Goal: Task Accomplishment & Management: Use online tool/utility

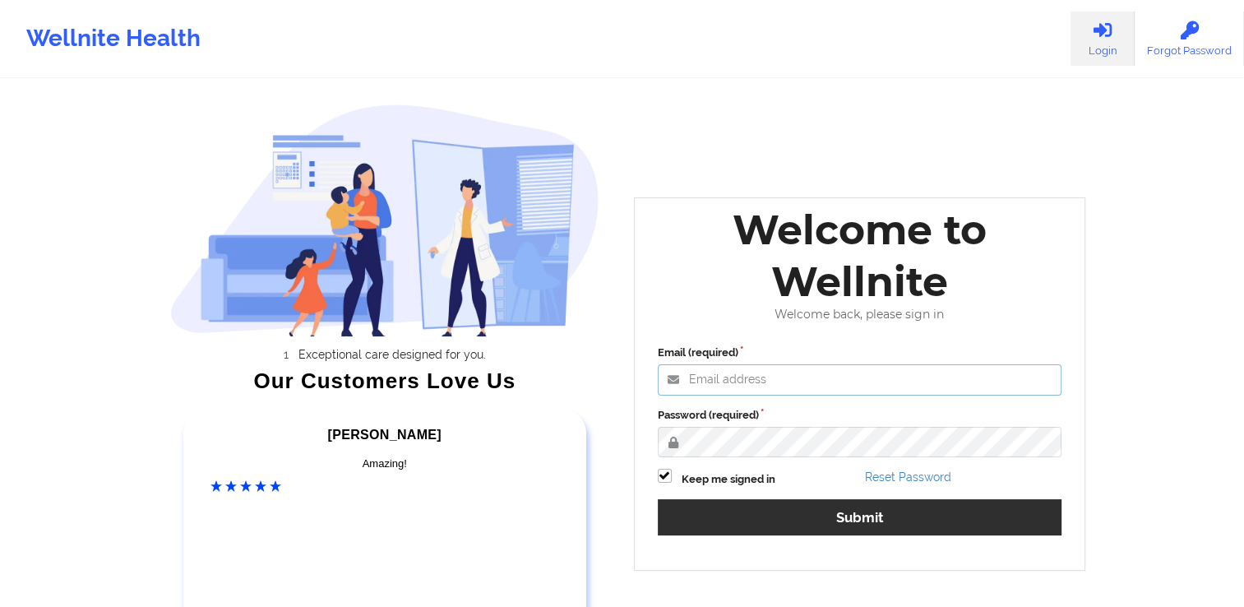
type input "[PERSON_NAME][EMAIL_ADDRESS][DOMAIN_NAME]"
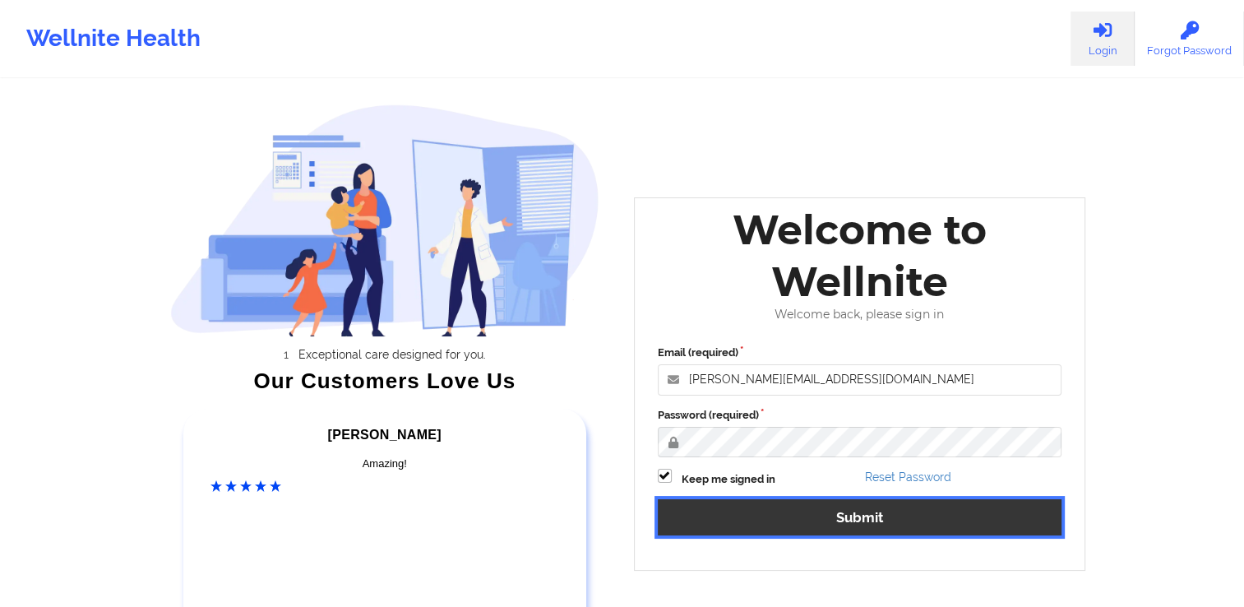
click at [821, 518] on button "Submit" at bounding box center [860, 516] width 404 height 35
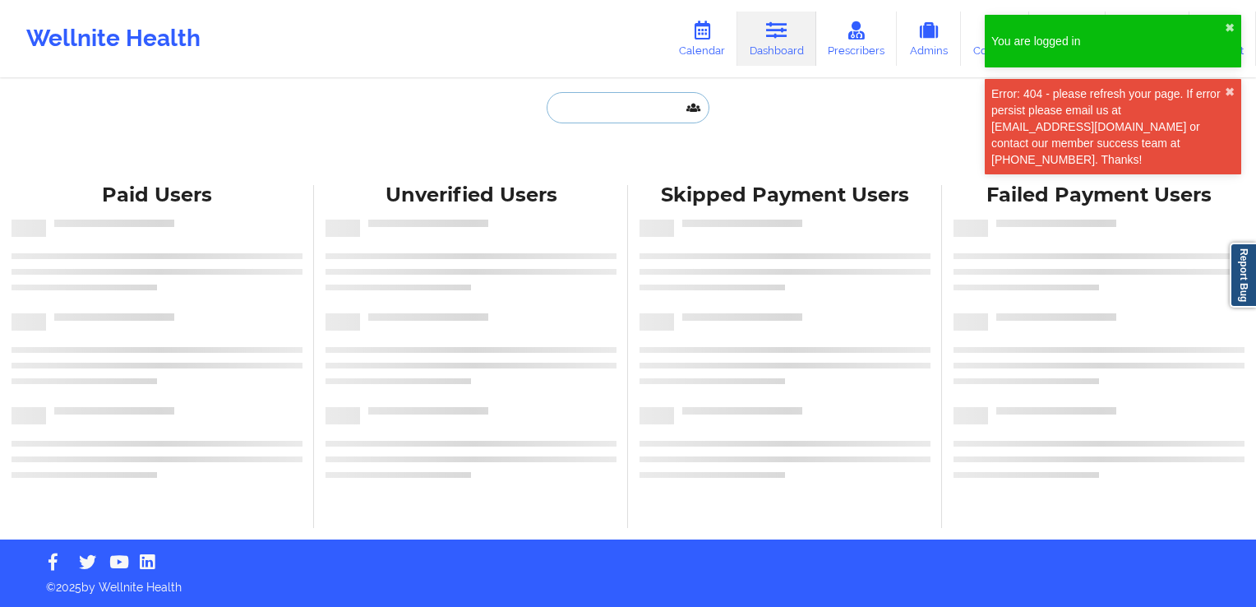
click at [615, 94] on input "text" at bounding box center [628, 107] width 163 height 31
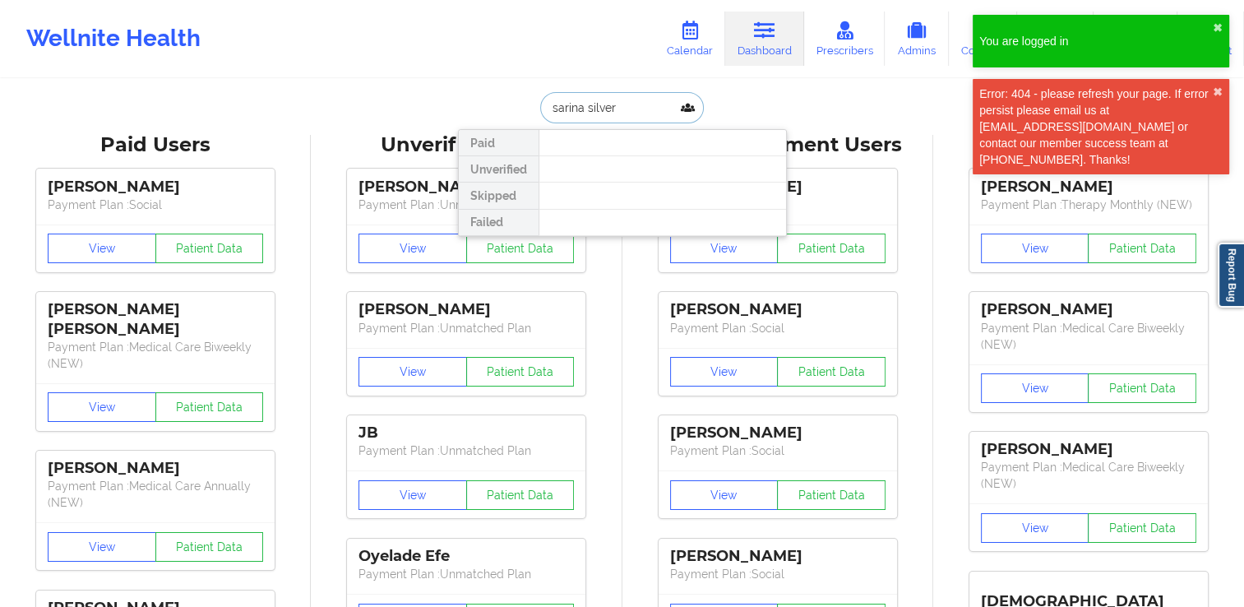
type input "[PERSON_NAME]"
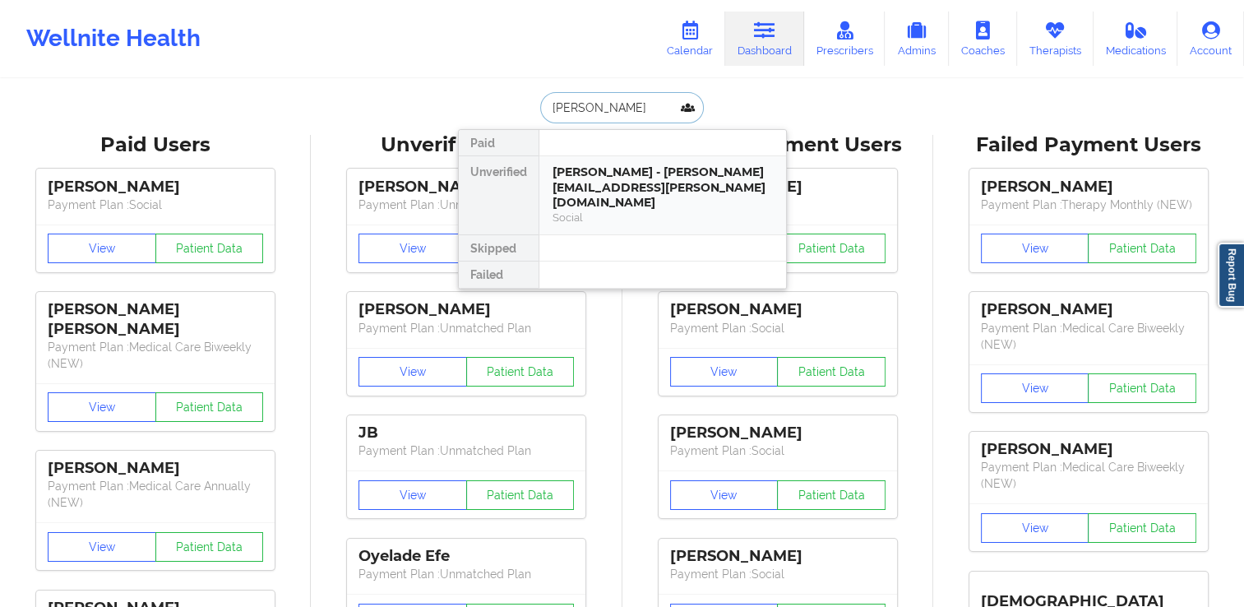
click at [592, 172] on div "[PERSON_NAME] - [PERSON_NAME][EMAIL_ADDRESS][PERSON_NAME][DOMAIN_NAME]" at bounding box center [662, 187] width 220 height 46
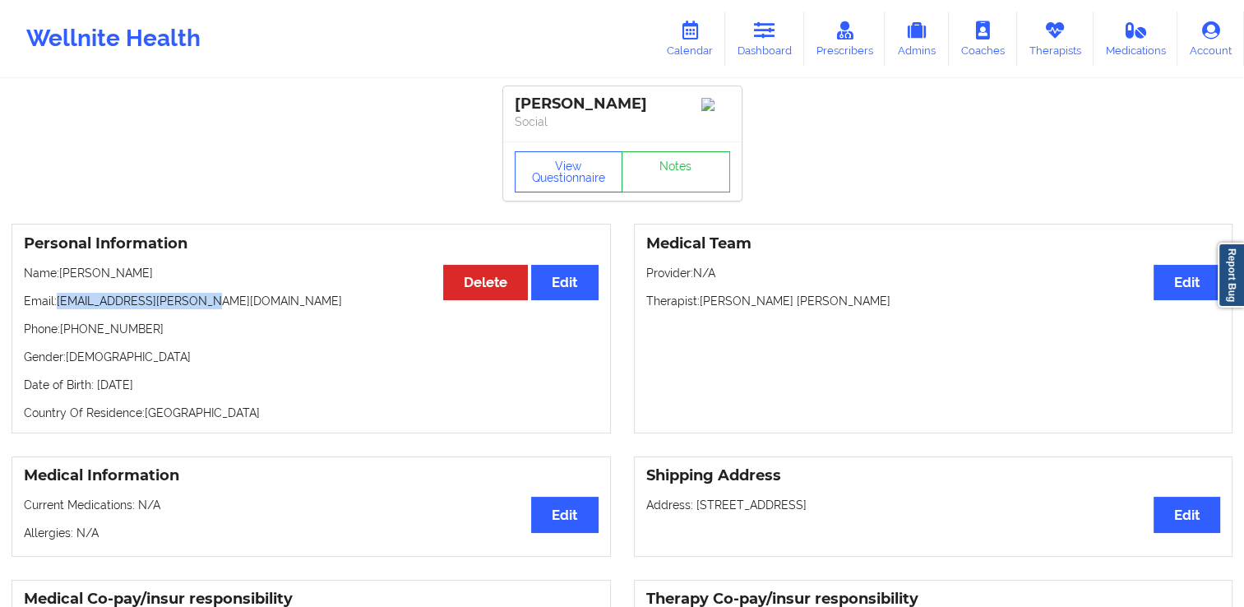
drag, startPoint x: 56, startPoint y: 298, endPoint x: 194, endPoint y: 301, distance: 138.1
click at [194, 301] on p "Email: [EMAIL_ADDRESS][PERSON_NAME][DOMAIN_NAME]" at bounding box center [311, 301] width 574 height 16
copy p "[EMAIL_ADDRESS][PERSON_NAME][DOMAIN_NAME]"
click at [713, 44] on link "Calendar" at bounding box center [689, 39] width 71 height 54
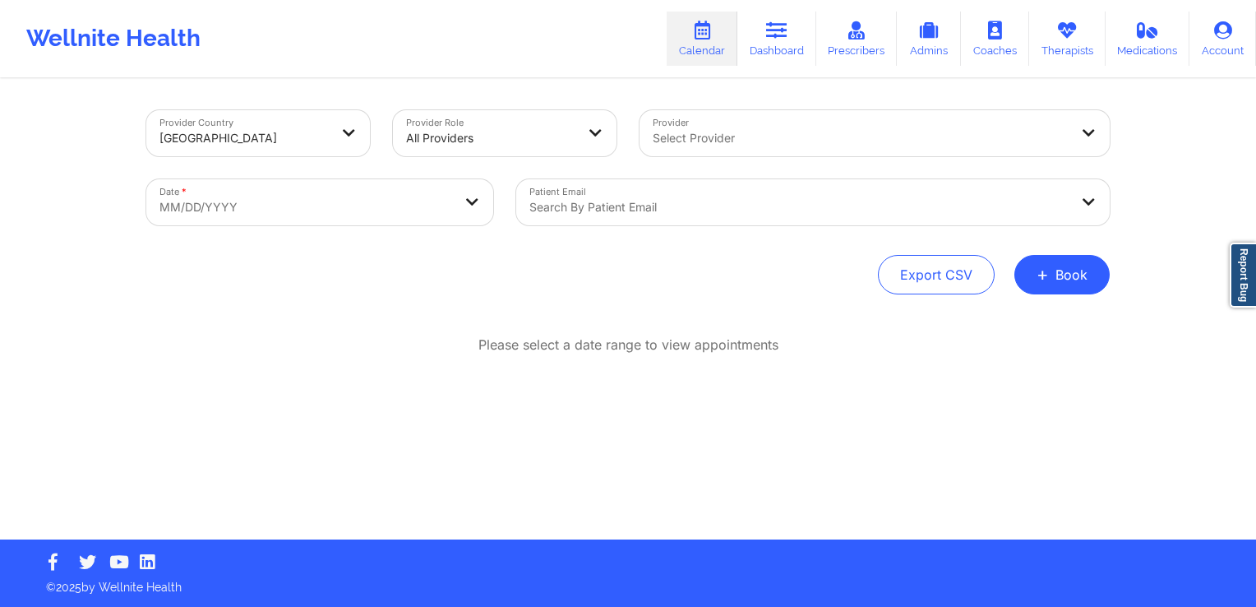
click at [588, 206] on div at bounding box center [798, 207] width 539 height 20
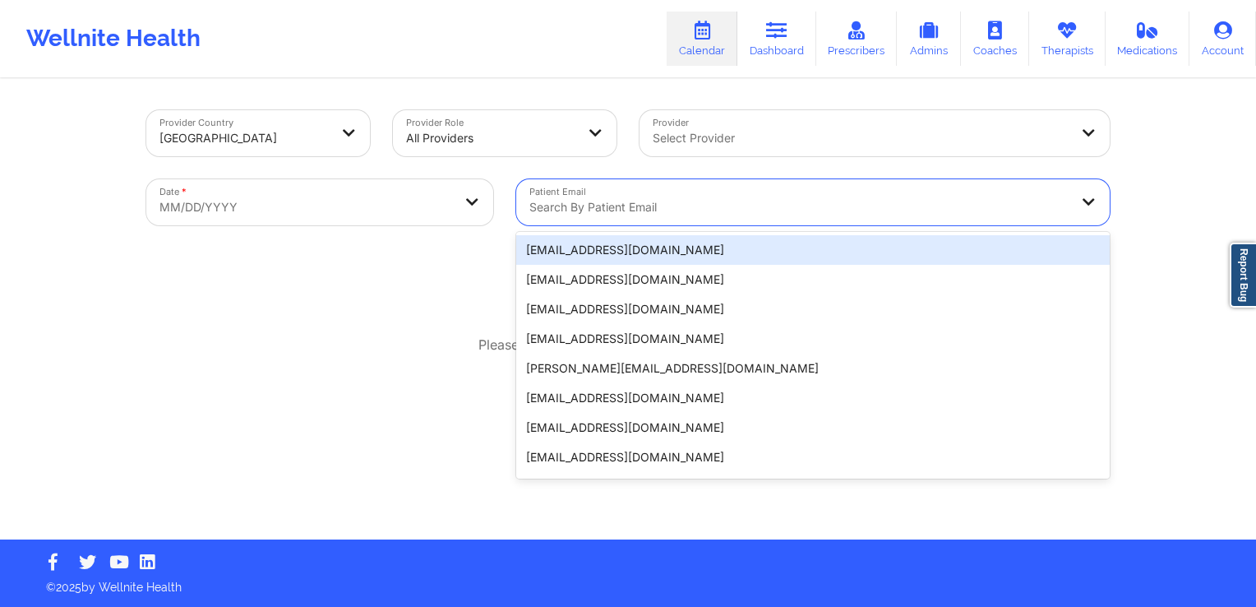
paste input "[EMAIL_ADDRESS][PERSON_NAME][DOMAIN_NAME]"
type input "[EMAIL_ADDRESS][PERSON_NAME][DOMAIN_NAME]"
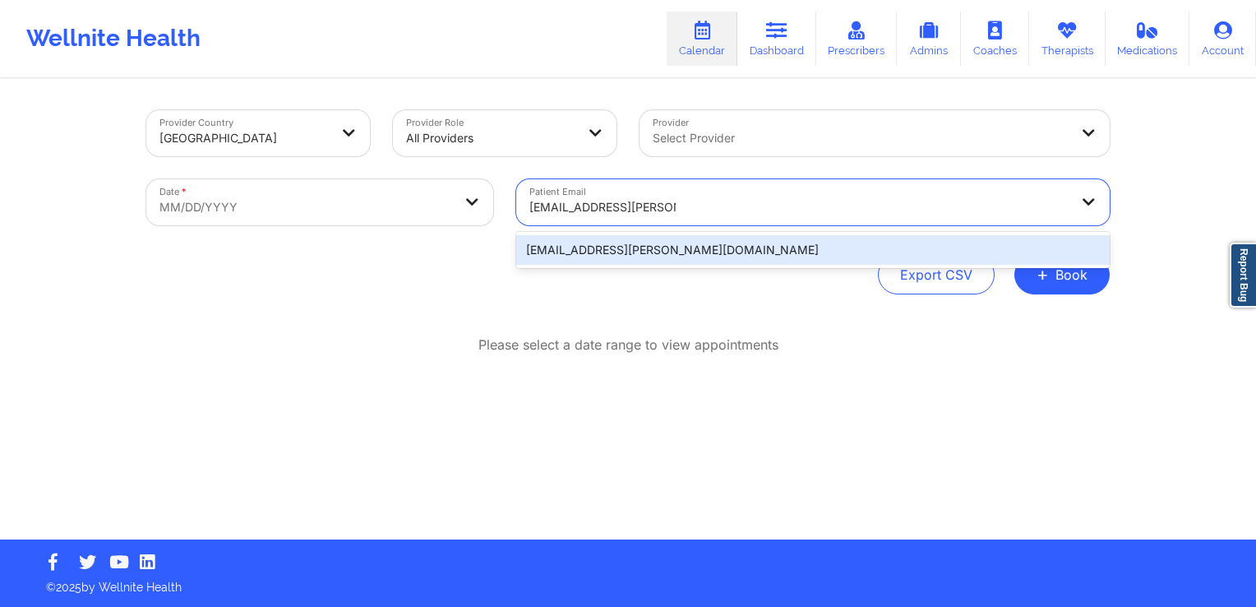
click at [595, 258] on div "[EMAIL_ADDRESS][PERSON_NAME][DOMAIN_NAME]" at bounding box center [812, 250] width 593 height 30
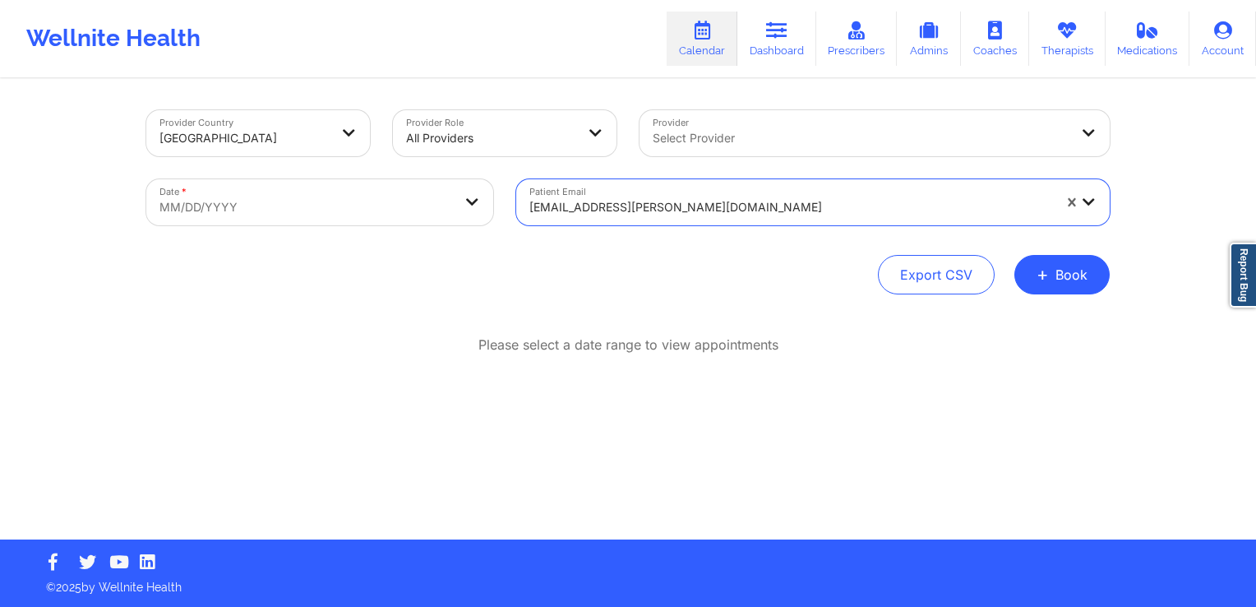
click at [247, 202] on body "Wellnite Health Calendar Dashboard Prescribers Admins Coaches Therapists Medica…" at bounding box center [628, 303] width 1256 height 607
select select "2025-8"
select select "2025-9"
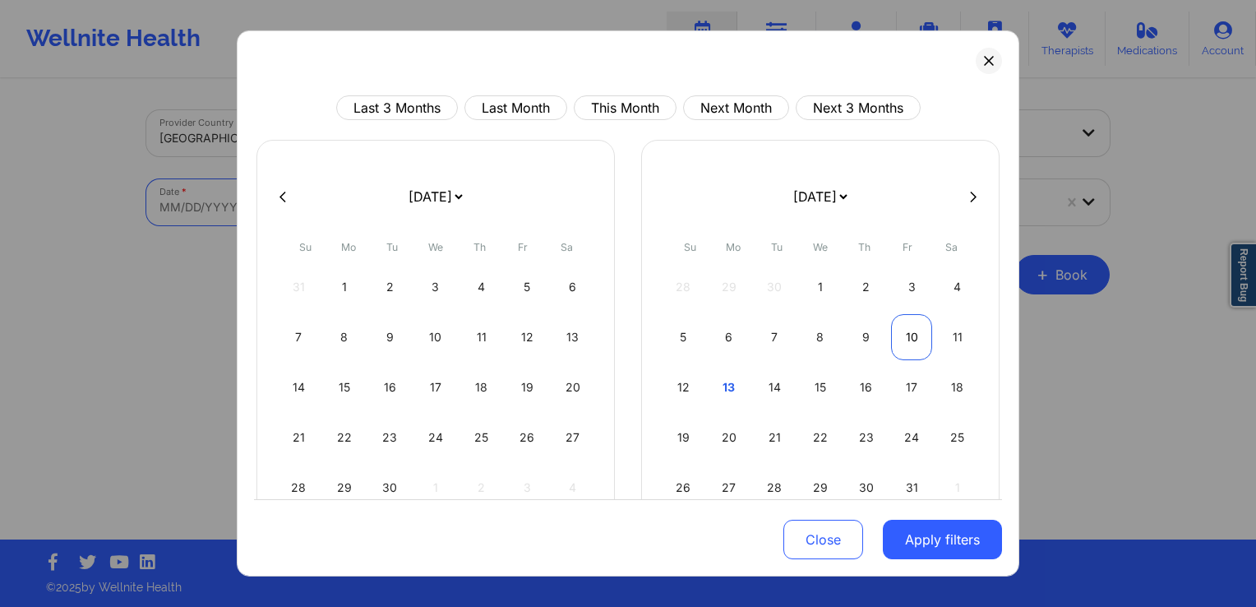
click at [912, 340] on div "10" at bounding box center [912, 337] width 42 height 46
select select "2025-9"
select select "2025-10"
select select "2025-9"
select select "2025-10"
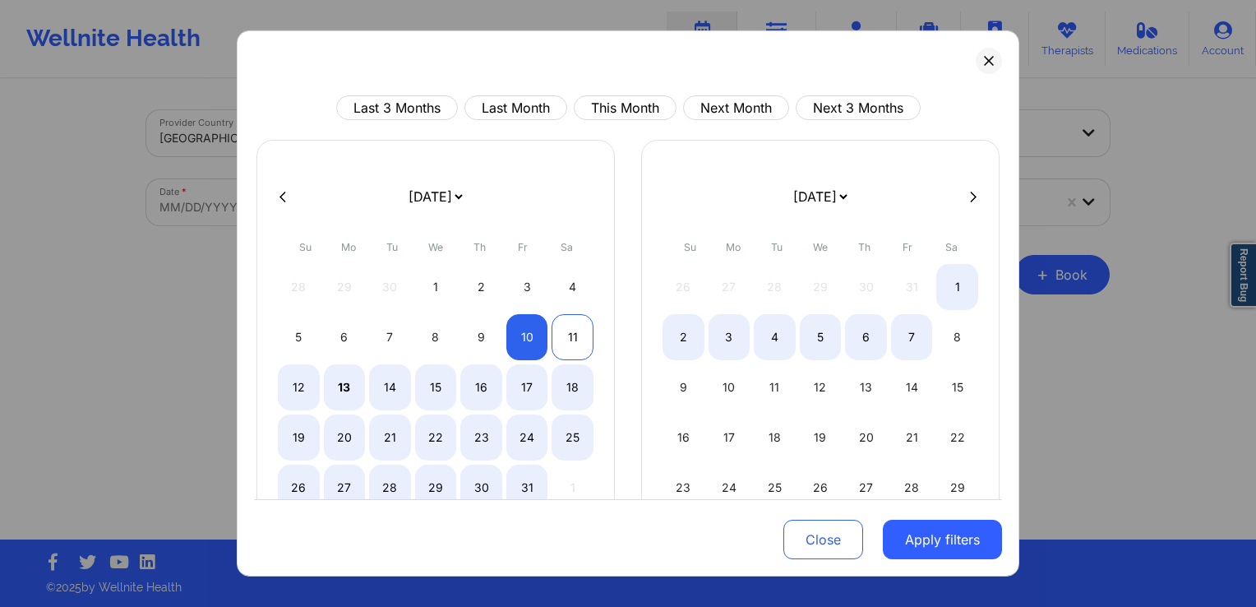
select select "2025-9"
select select "2025-10"
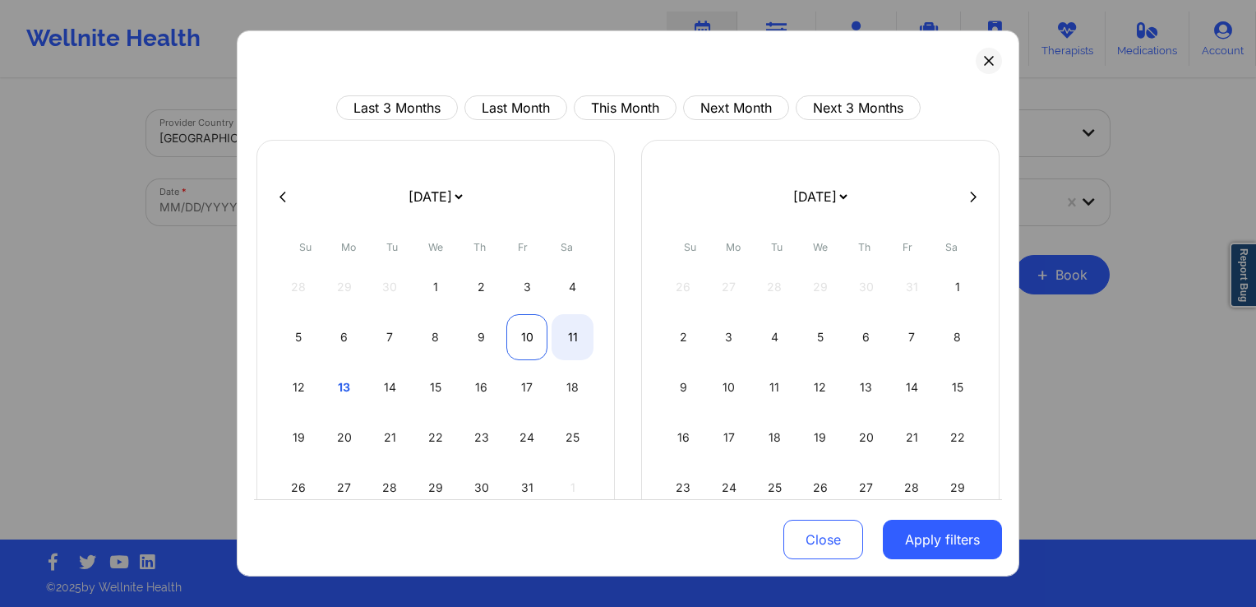
select select "2025-9"
select select "2025-10"
drag, startPoint x: 526, startPoint y: 346, endPoint x: 616, endPoint y: 338, distance: 90.8
click at [526, 345] on div "10" at bounding box center [527, 337] width 42 height 46
select select "2025-9"
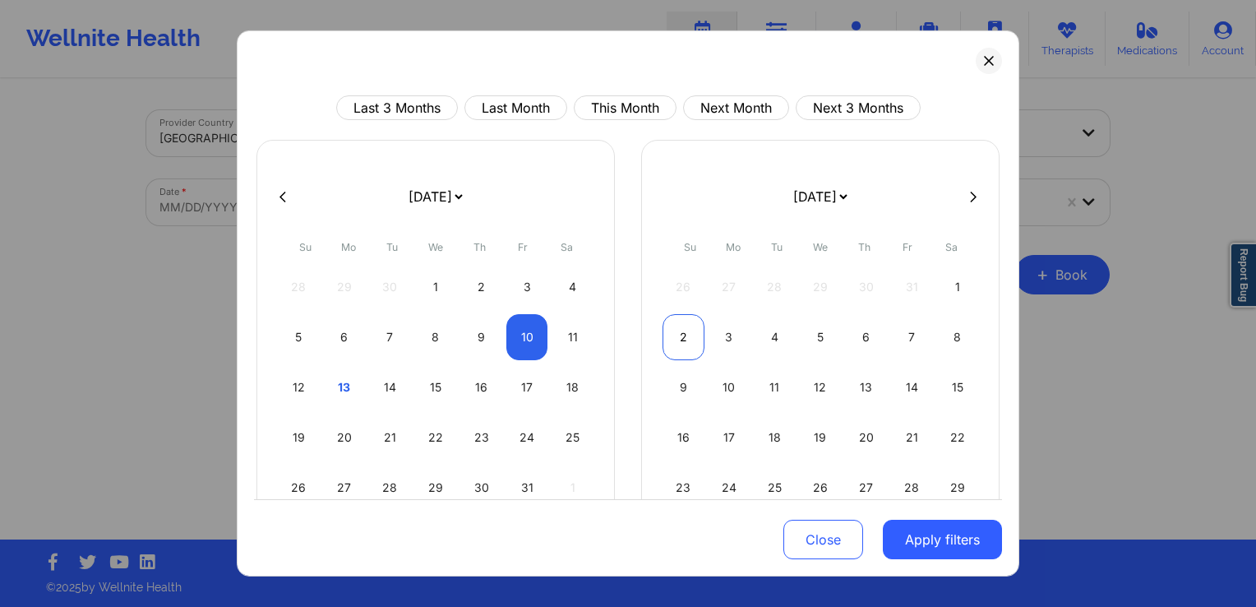
select select "2025-10"
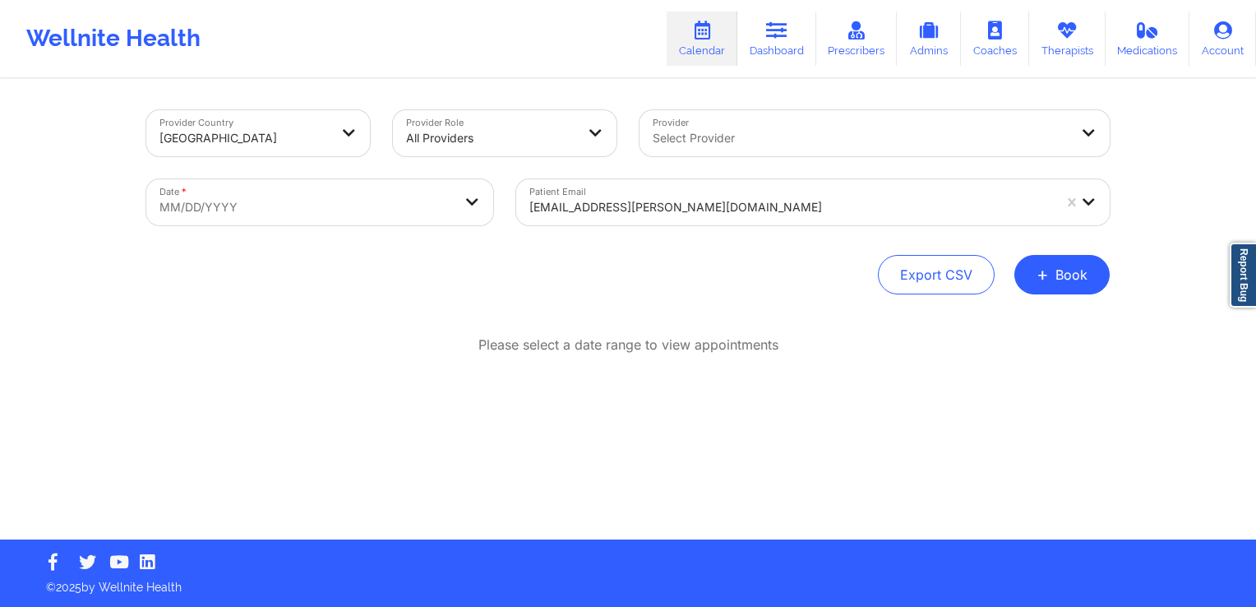
click at [312, 207] on body "Wellnite Health Calendar Dashboard Prescribers Admins Coaches Therapists Medica…" at bounding box center [628, 303] width 1256 height 607
select select "2025-8"
select select "2025-9"
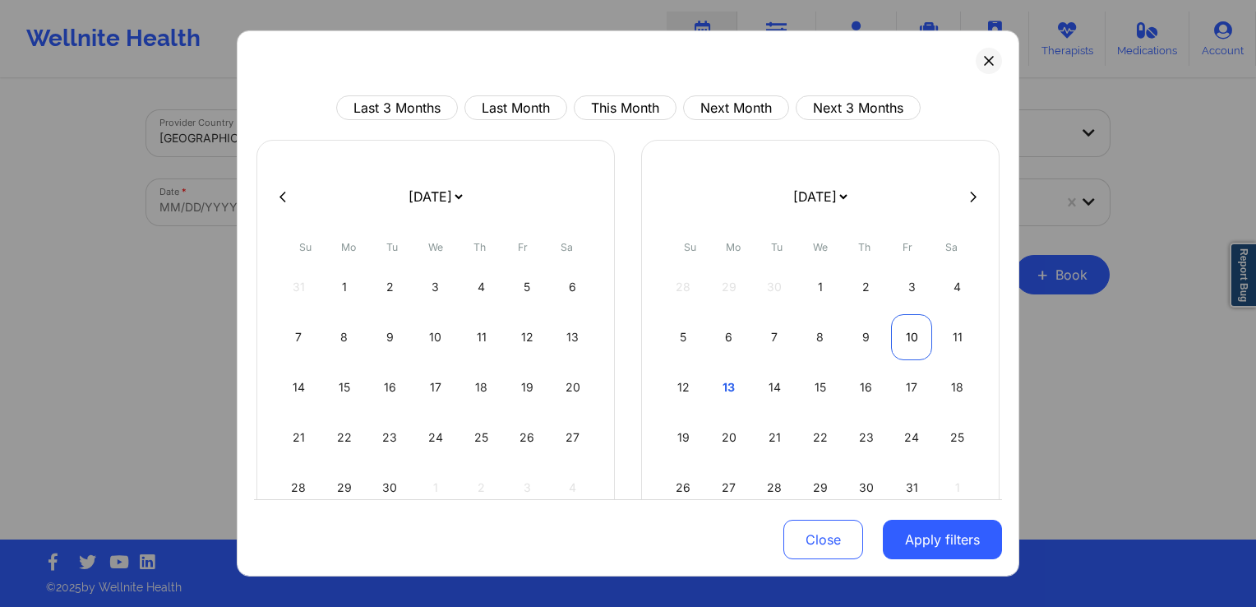
click at [897, 337] on div "10" at bounding box center [912, 337] width 42 height 46
select select "2025-9"
select select "2025-10"
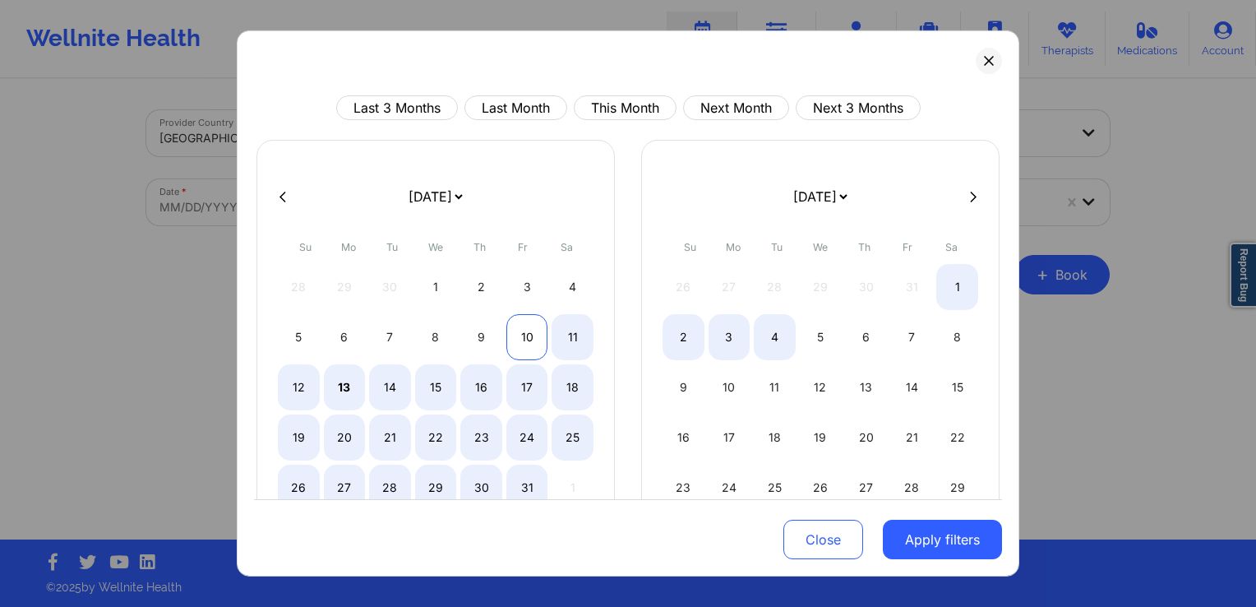
select select "2025-9"
select select "2025-10"
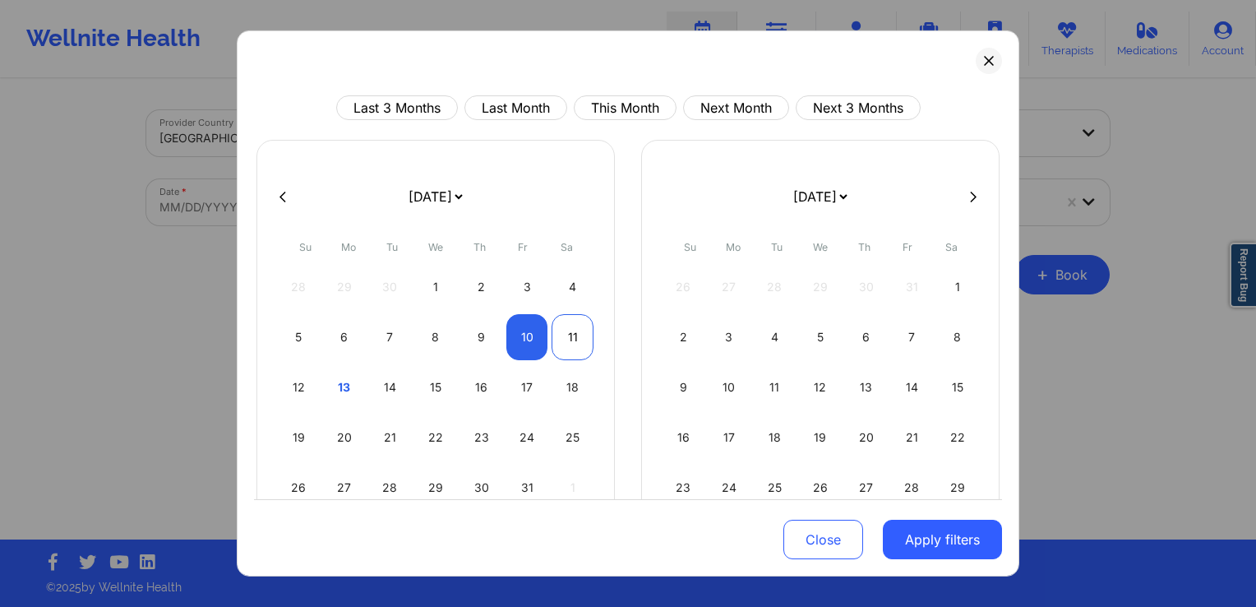
drag, startPoint x: 513, startPoint y: 339, endPoint x: 572, endPoint y: 348, distance: 59.9
click at [514, 339] on div "10" at bounding box center [527, 337] width 42 height 46
select select "2025-9"
select select "2025-10"
click at [894, 533] on button "Apply filters" at bounding box center [942, 538] width 119 height 39
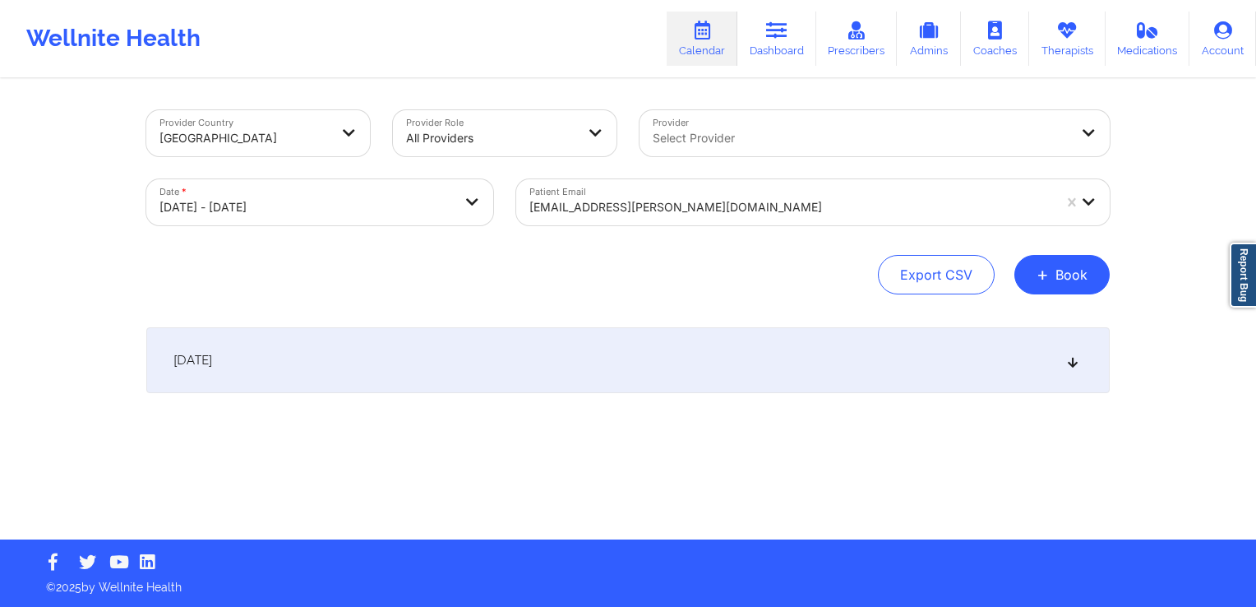
click at [576, 381] on div "[DATE]" at bounding box center [627, 360] width 963 height 66
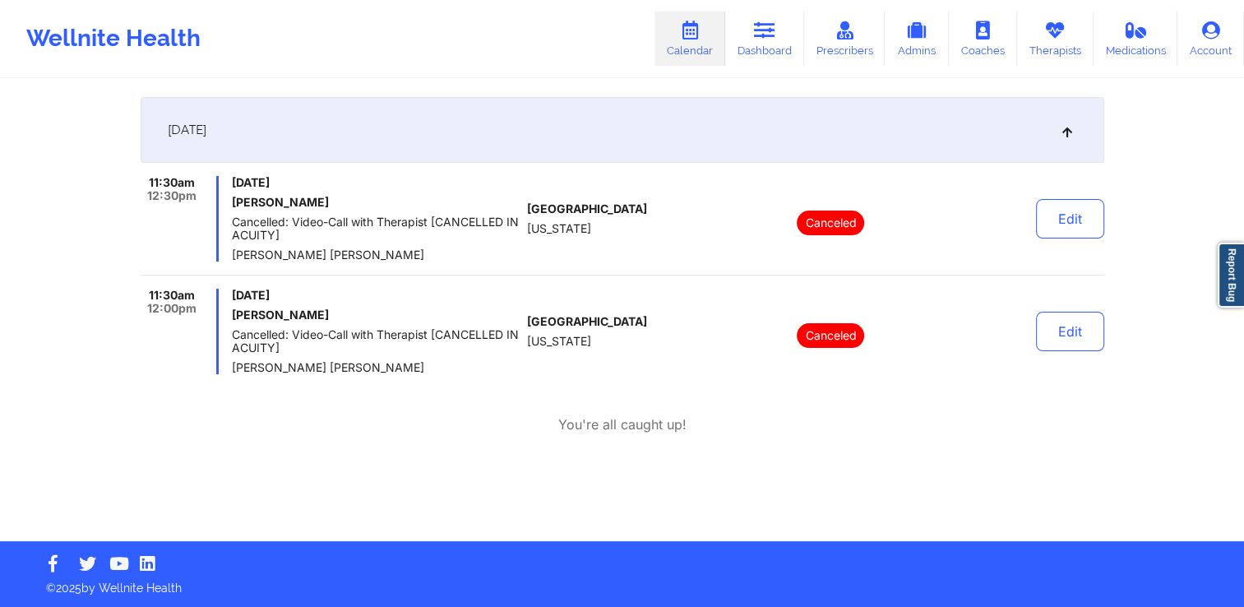
scroll to position [148, 0]
